Goal: Book appointment/travel/reservation

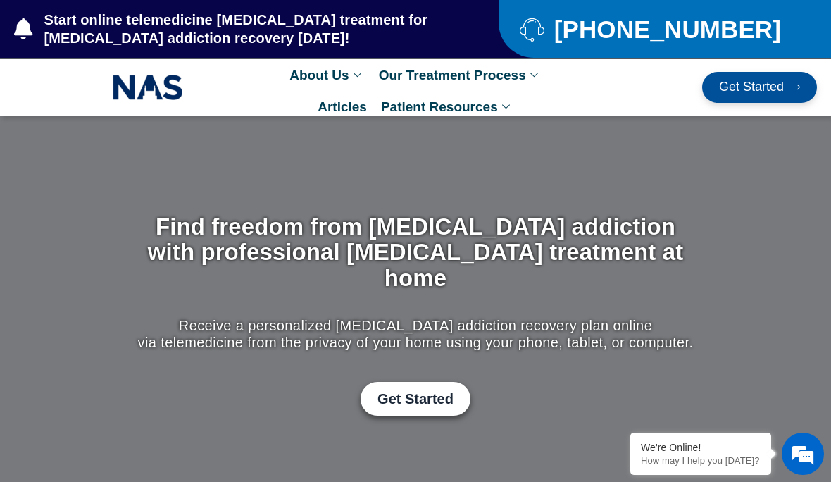
click at [768, 40] on link "[PHONE_NUMBER]" at bounding box center [658, 29] width 276 height 25
click at [743, 87] on span "Get Started" at bounding box center [751, 87] width 65 height 14
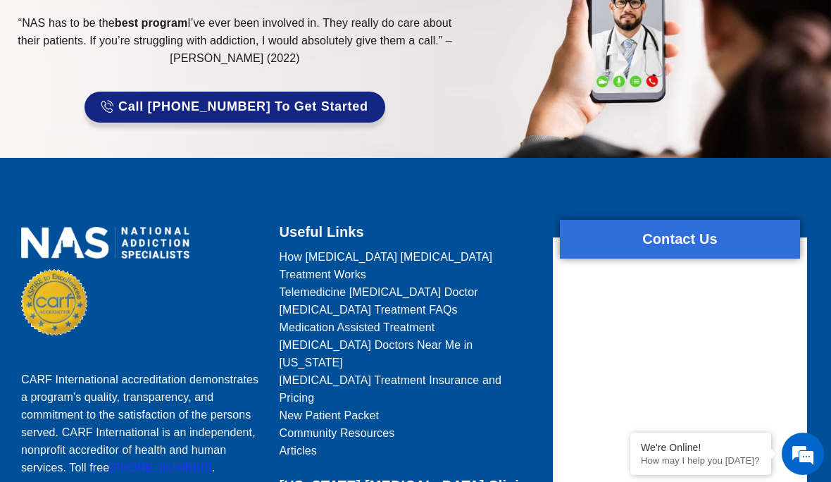
click at [466, 336] on span "[MEDICAL_DATA] Doctors Near Me in [US_STATE]" at bounding box center [408, 353] width 256 height 35
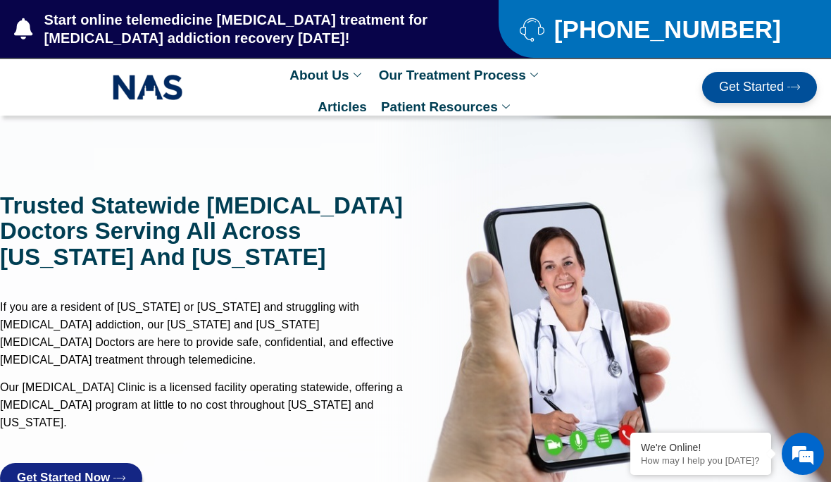
click at [97, 471] on span "Get Started Now" at bounding box center [63, 477] width 93 height 13
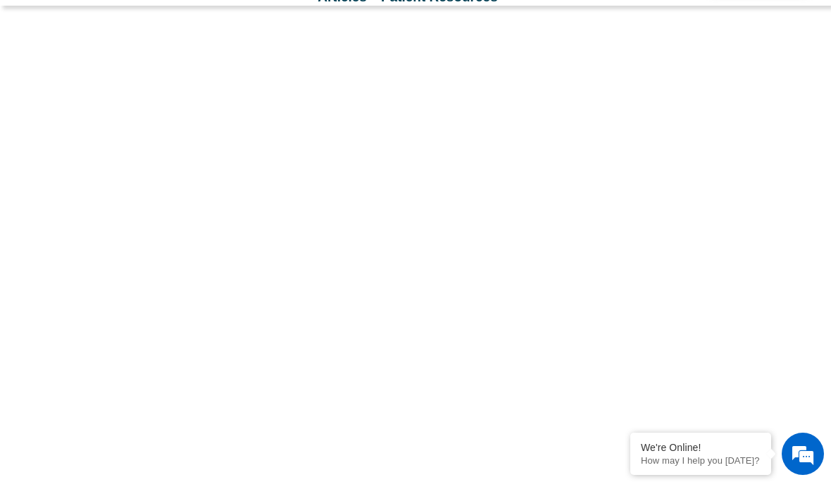
scroll to position [109, 0]
